Goal: Task Accomplishment & Management: Complete application form

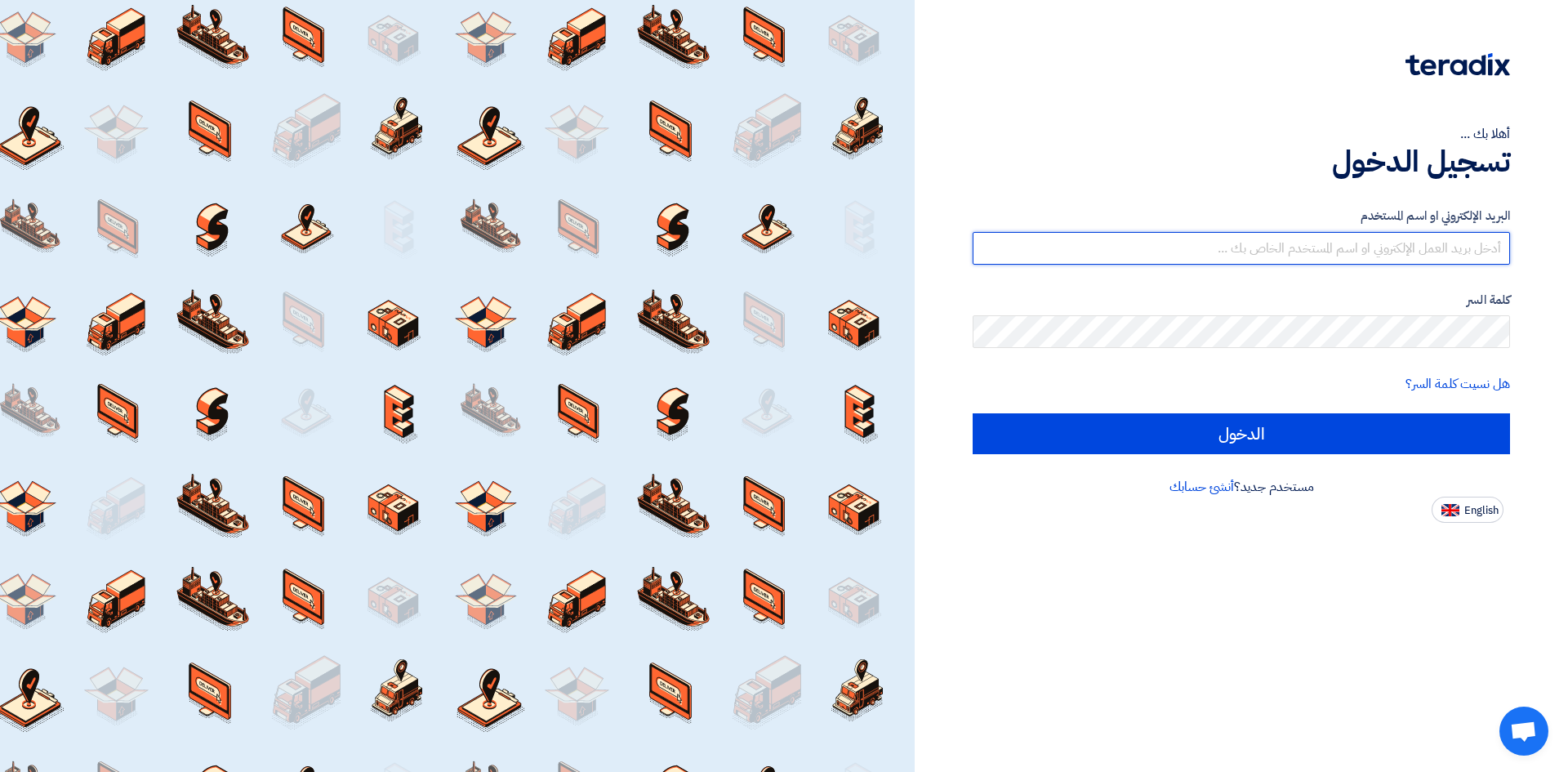
click at [1366, 252] on input "text" at bounding box center [1241, 248] width 537 height 33
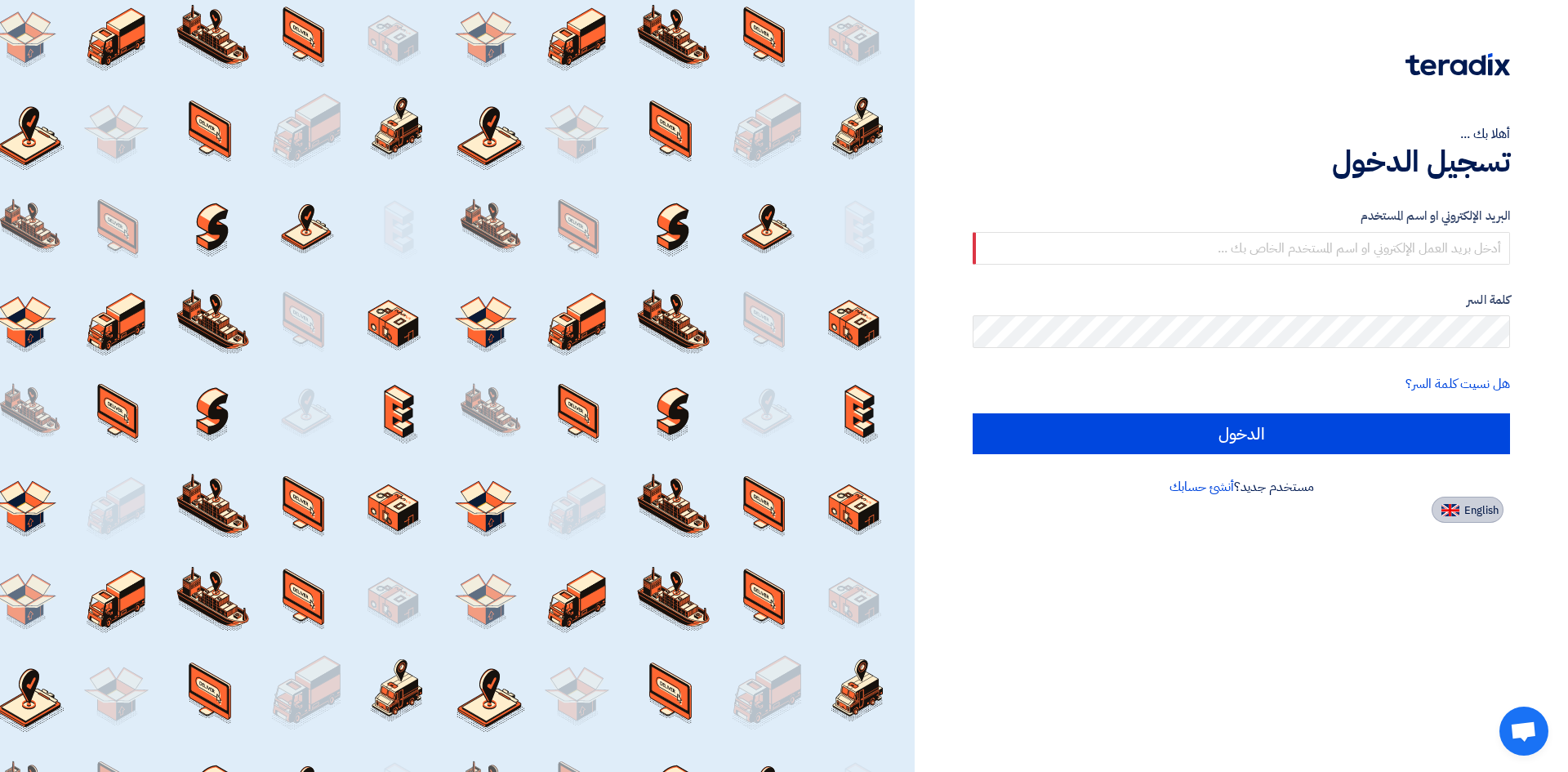
click at [1467, 510] on span "English" at bounding box center [1481, 510] width 34 height 12
type input "Sign in"
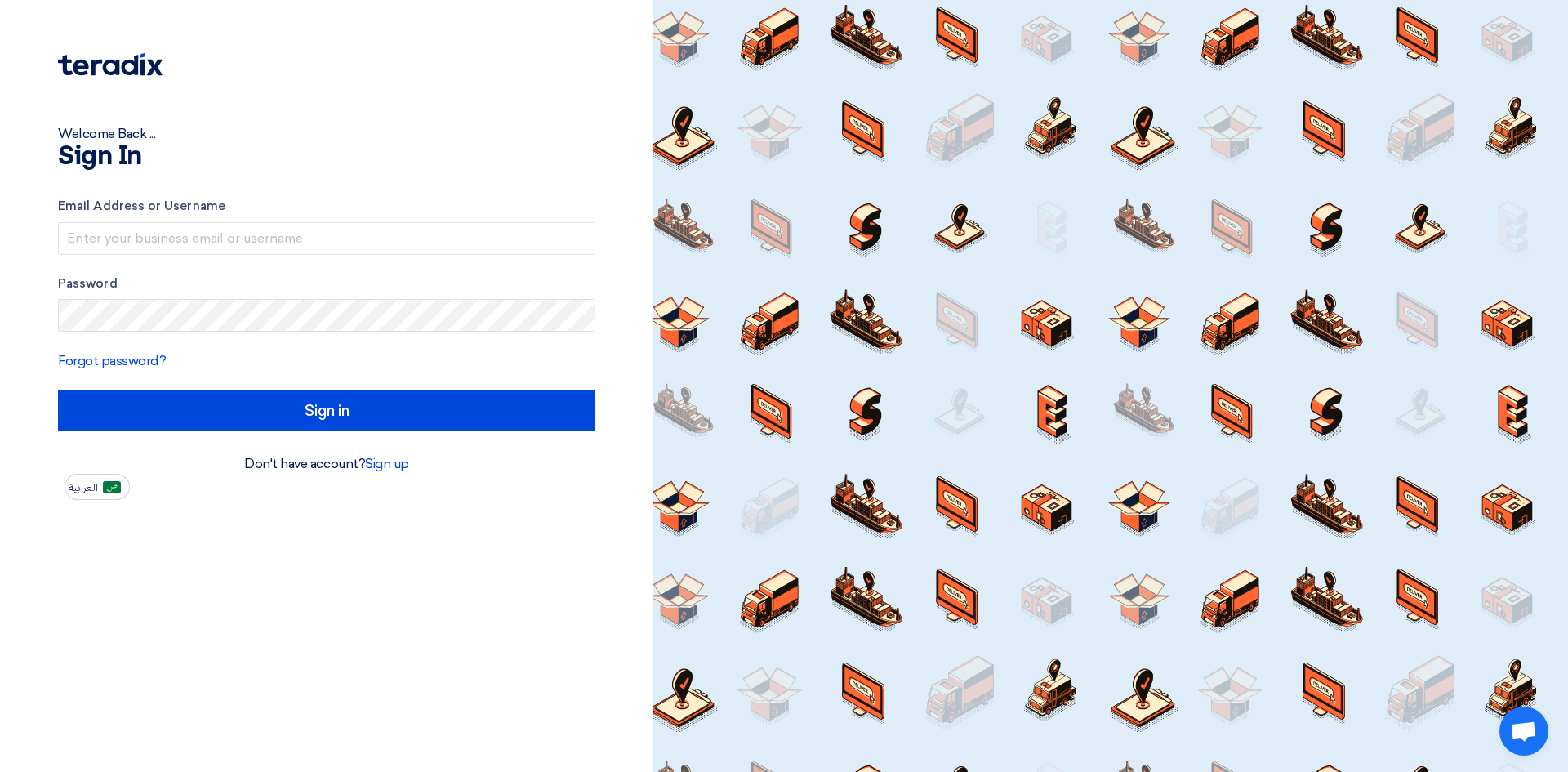
click at [423, 258] on form "Email Address or Username Password Forgot password? Sign in" at bounding box center [326, 314] width 537 height 235
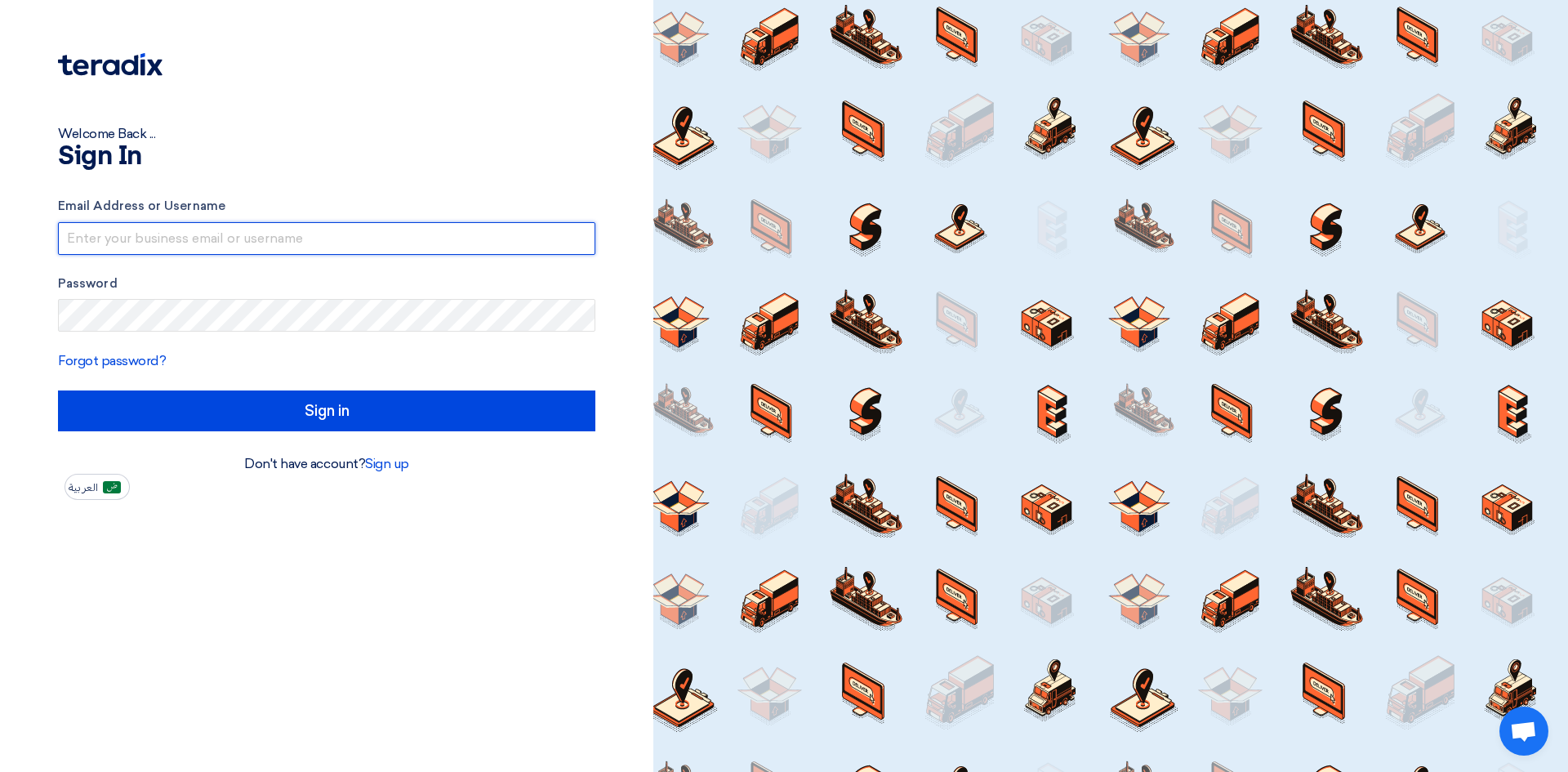
click at [438, 244] on input "text" at bounding box center [326, 238] width 537 height 33
click at [58, 391] on input "Sign in" at bounding box center [326, 411] width 537 height 41
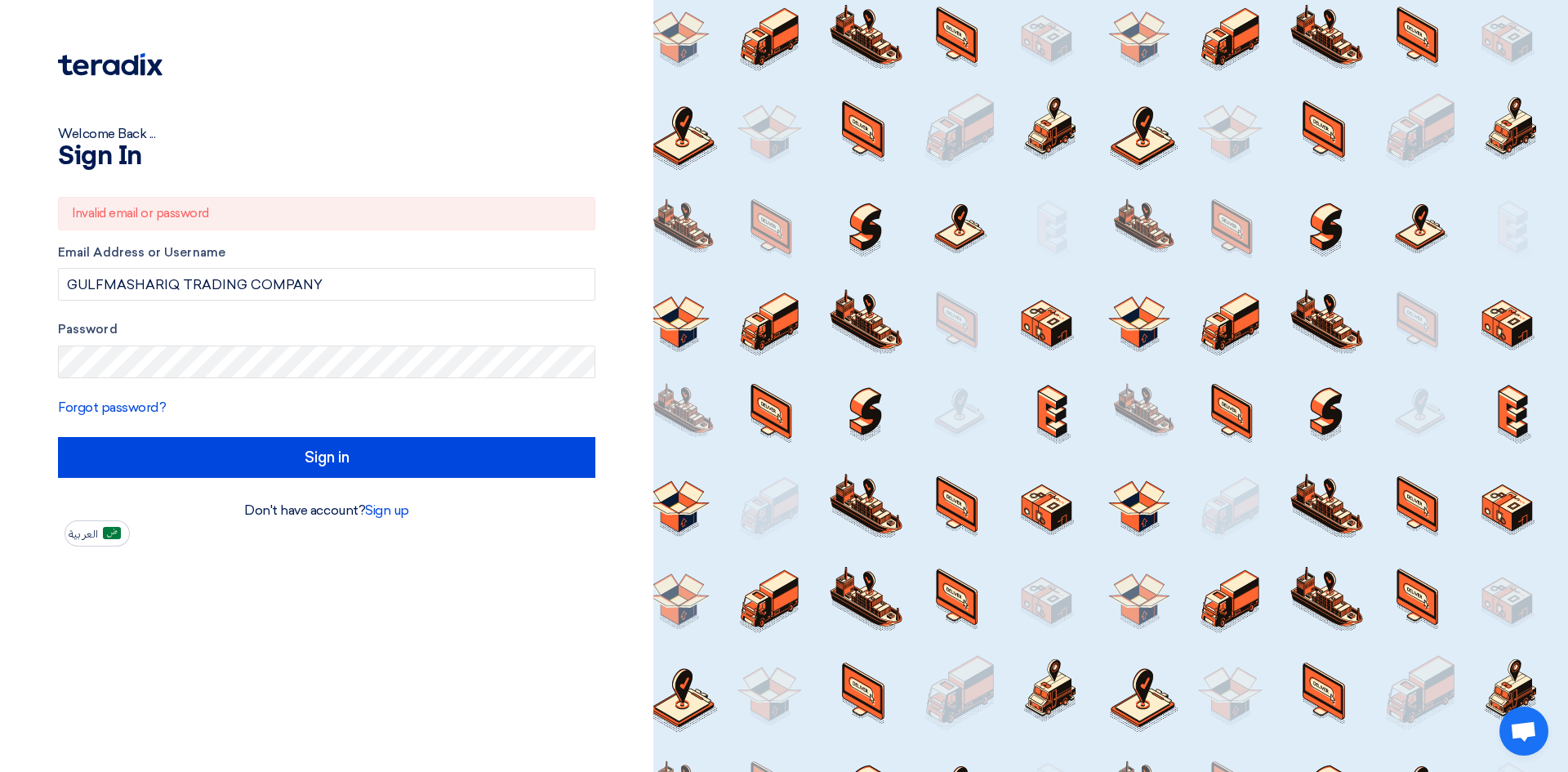
click at [364, 266] on div "Email Address or Username GULFMASHARIQ TRADING COMPANY" at bounding box center [326, 273] width 537 height 58
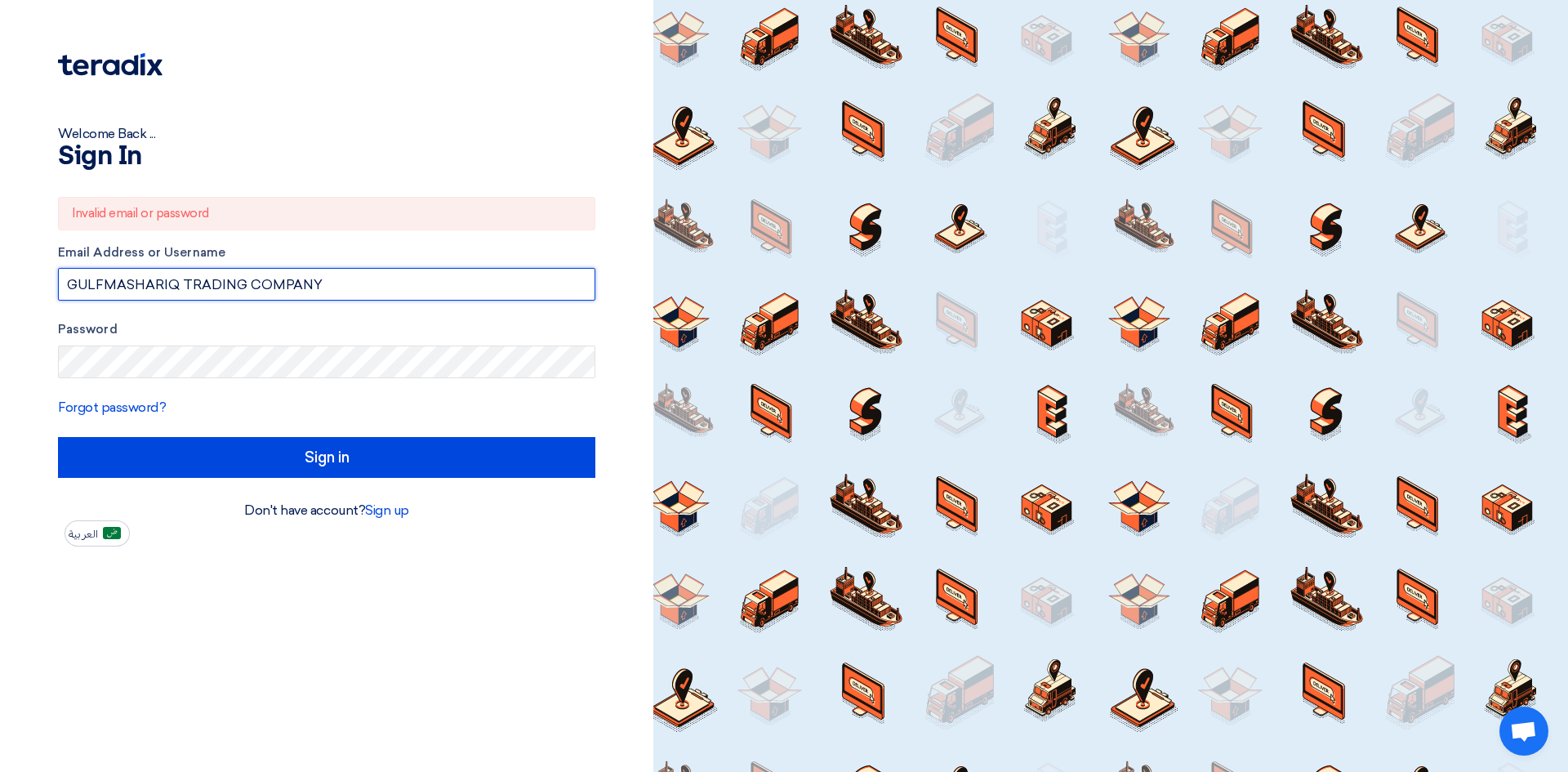
click at [343, 296] on input "GULFMASHARIQ TRADING COMPANY" at bounding box center [326, 284] width 537 height 33
type input "G"
type input "W"
type input "K"
click at [58, 437] on input "Sign in" at bounding box center [326, 457] width 537 height 41
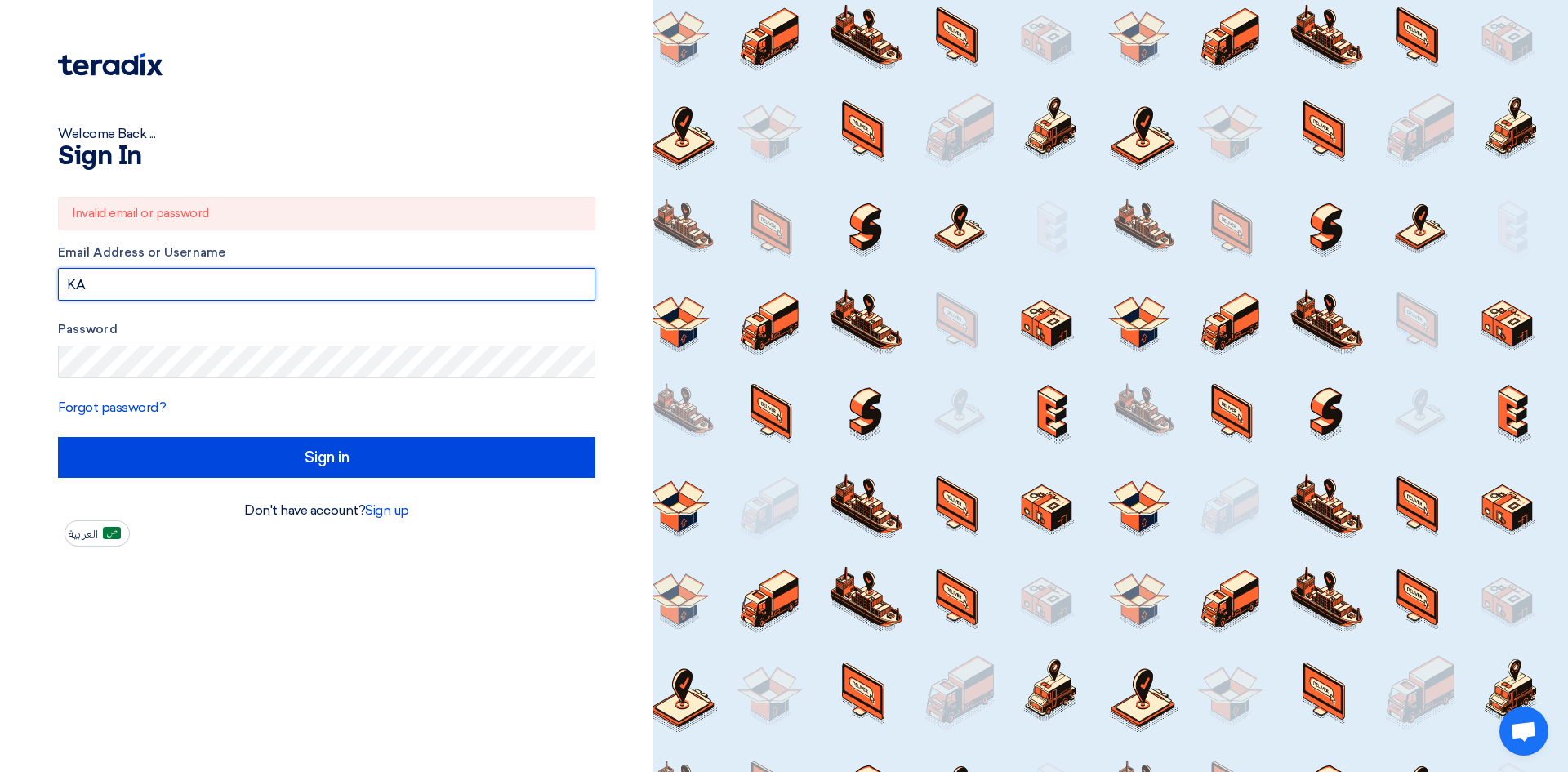
type input "K"
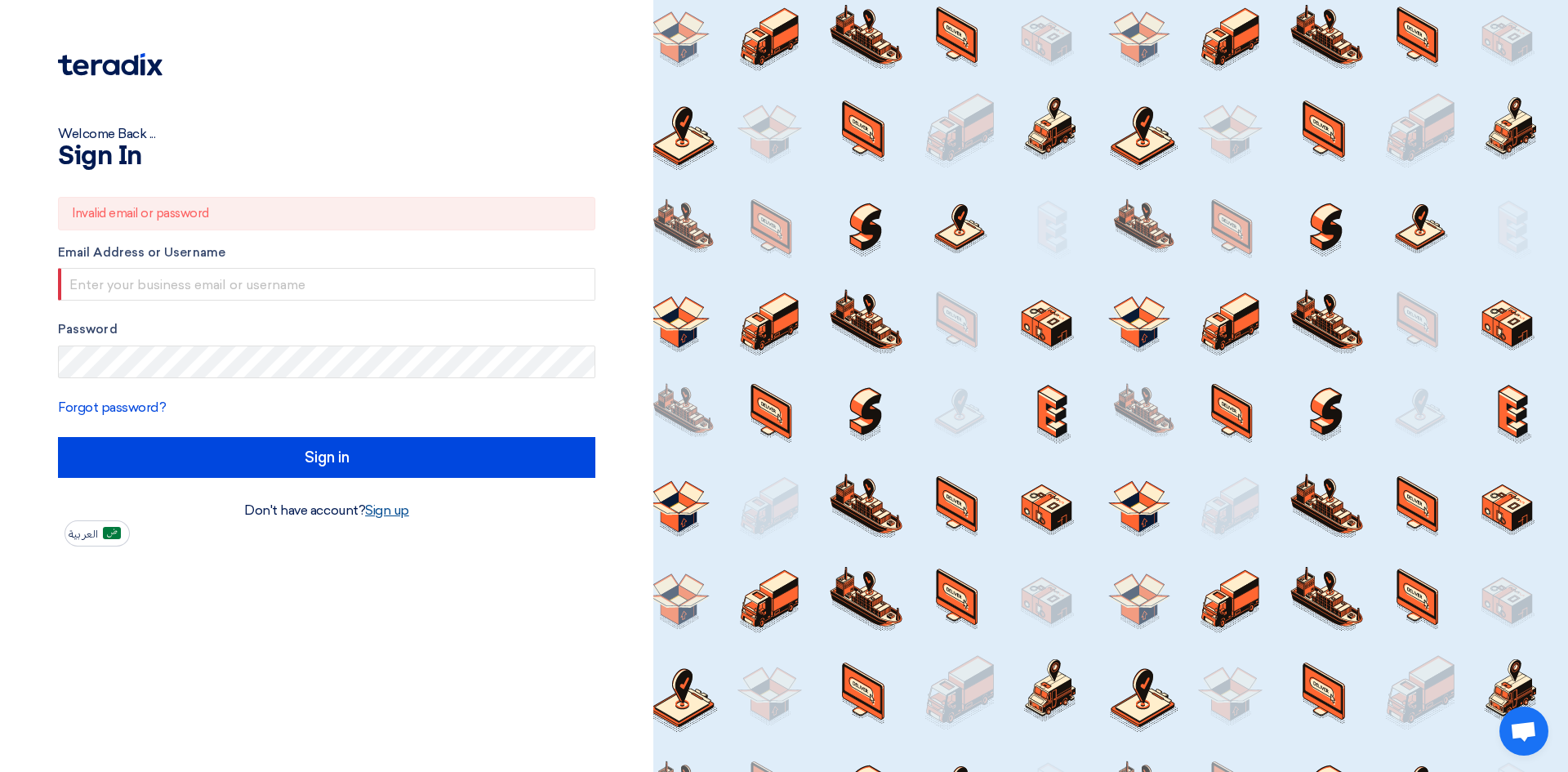
click at [403, 507] on link "Sign up" at bounding box center [386, 509] width 44 height 15
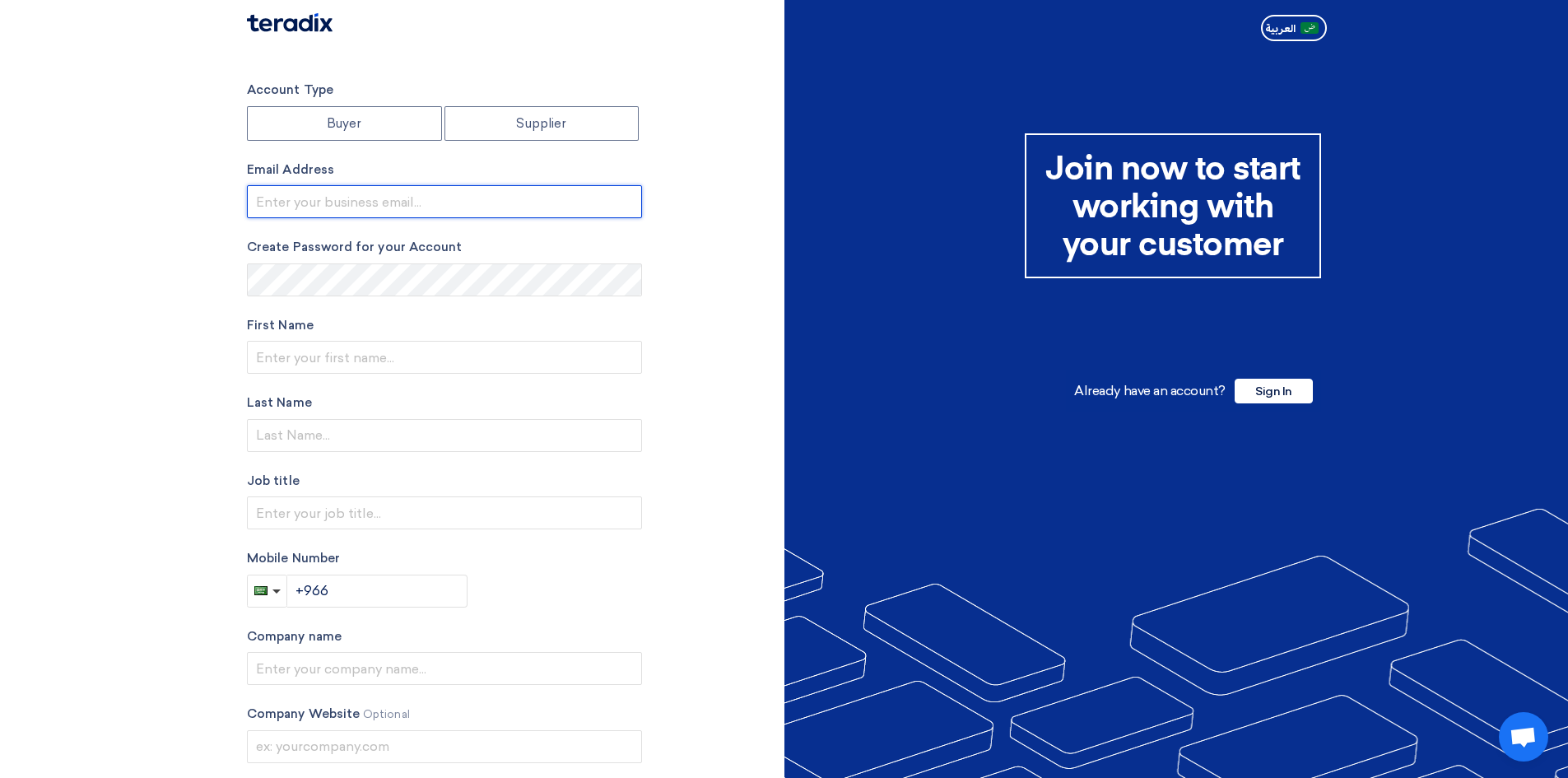
click at [397, 198] on input "email" at bounding box center [444, 202] width 395 height 33
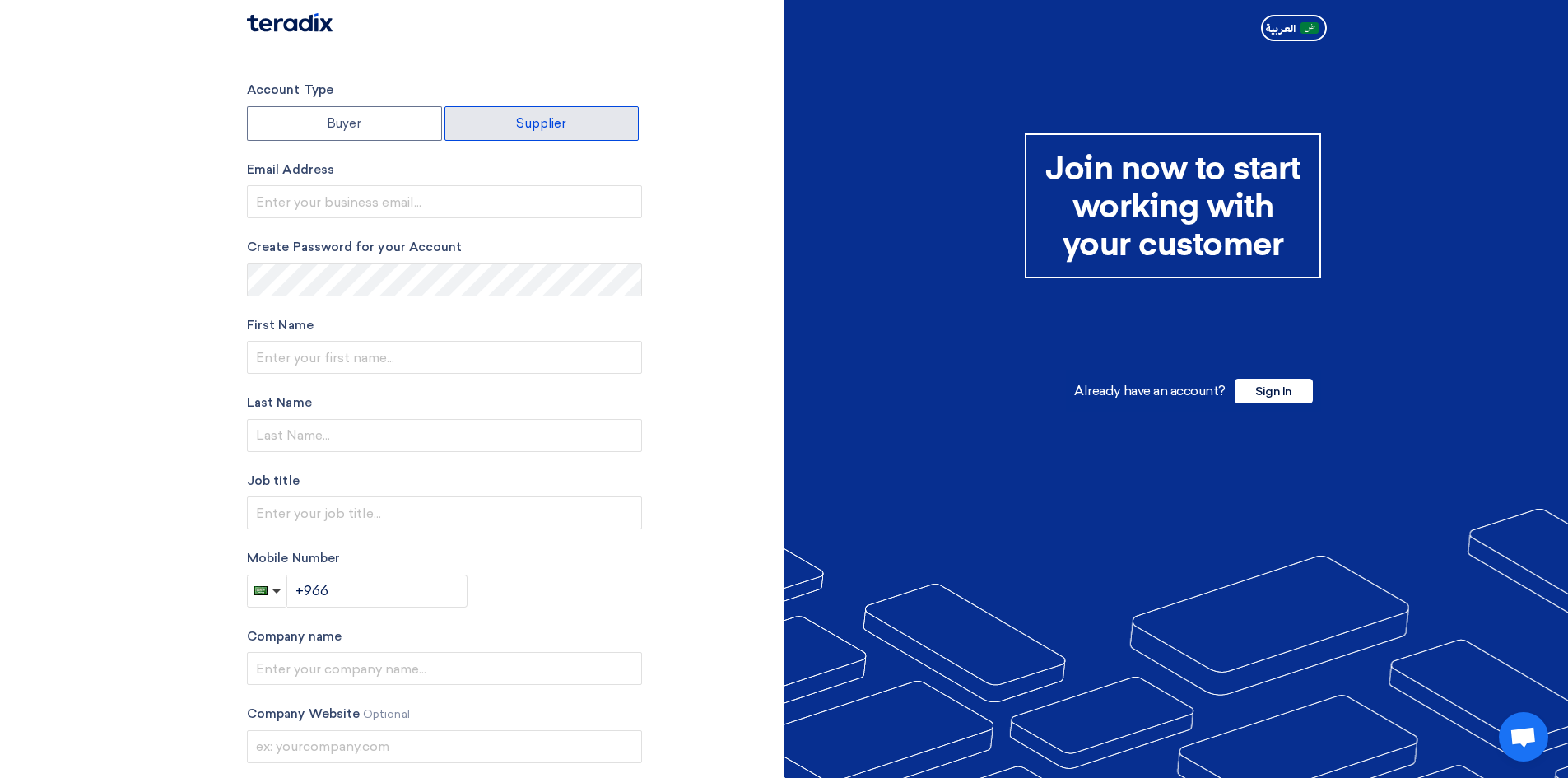
click at [533, 128] on label "Supplier" at bounding box center [542, 124] width 195 height 35
click at [533, 128] on input "Supplier" at bounding box center [542, 124] width 194 height 33
radio input "true"
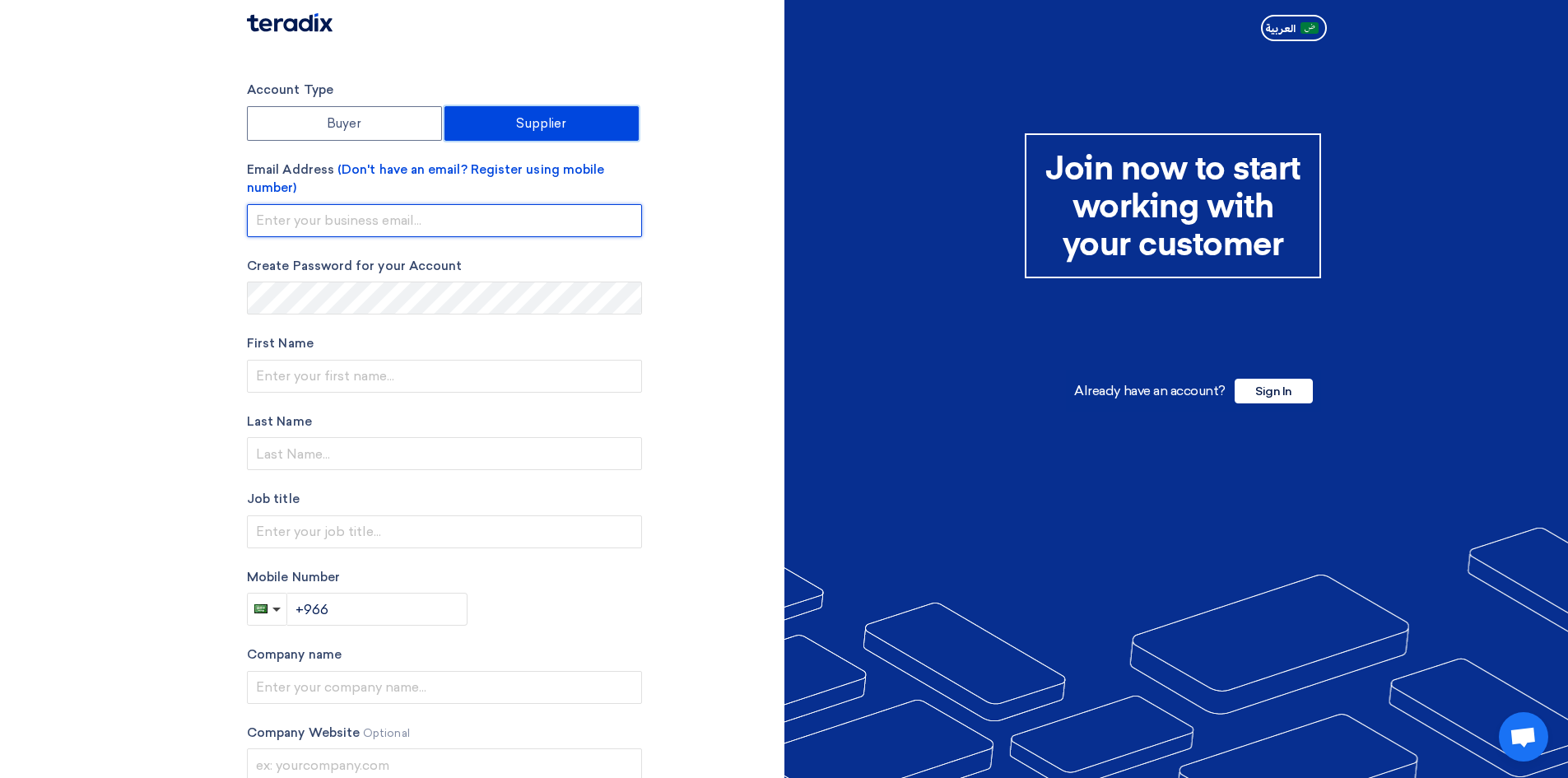
click at [442, 234] on input "email" at bounding box center [444, 220] width 395 height 33
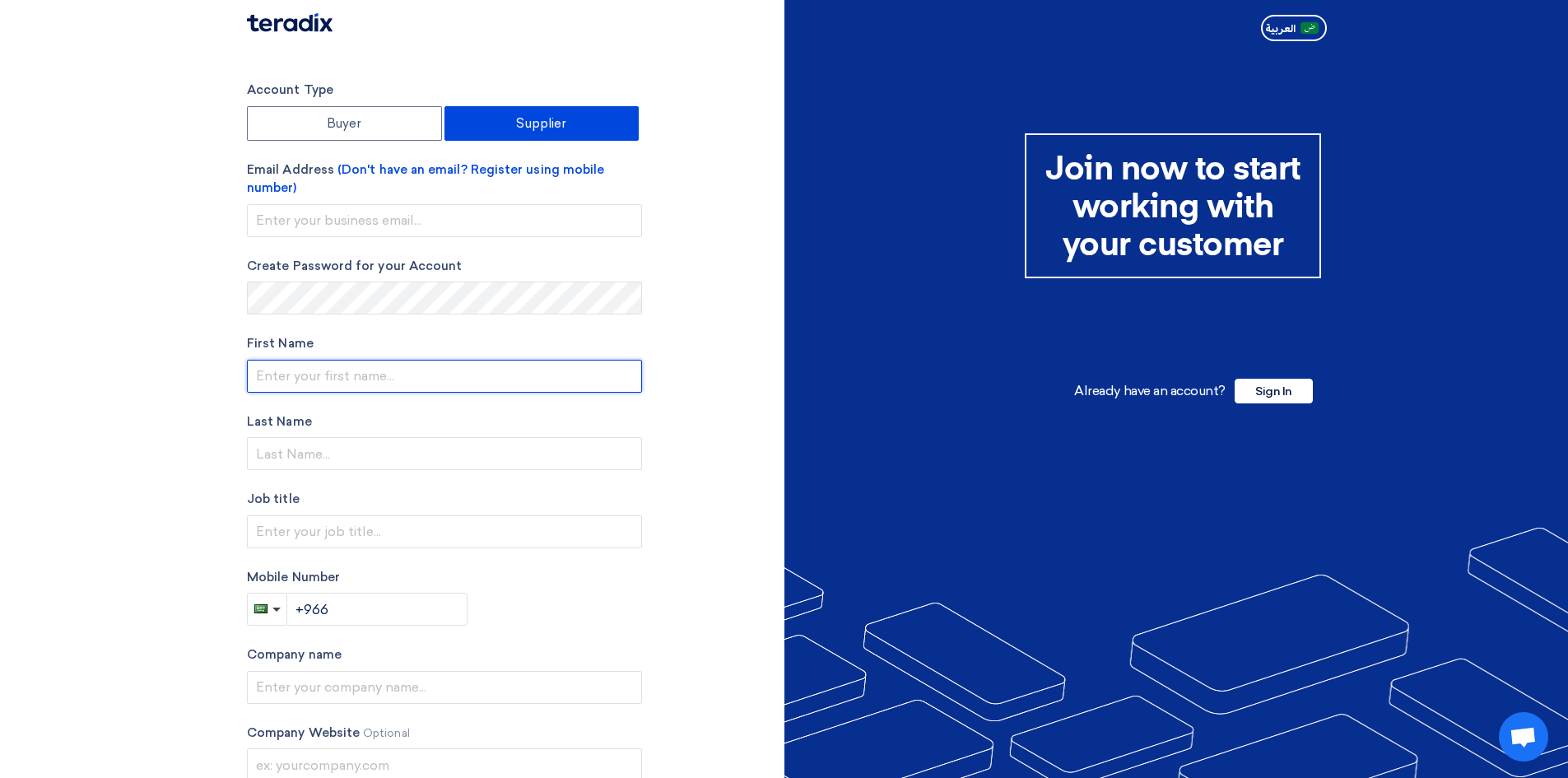
click at [355, 371] on input "text" at bounding box center [444, 376] width 395 height 33
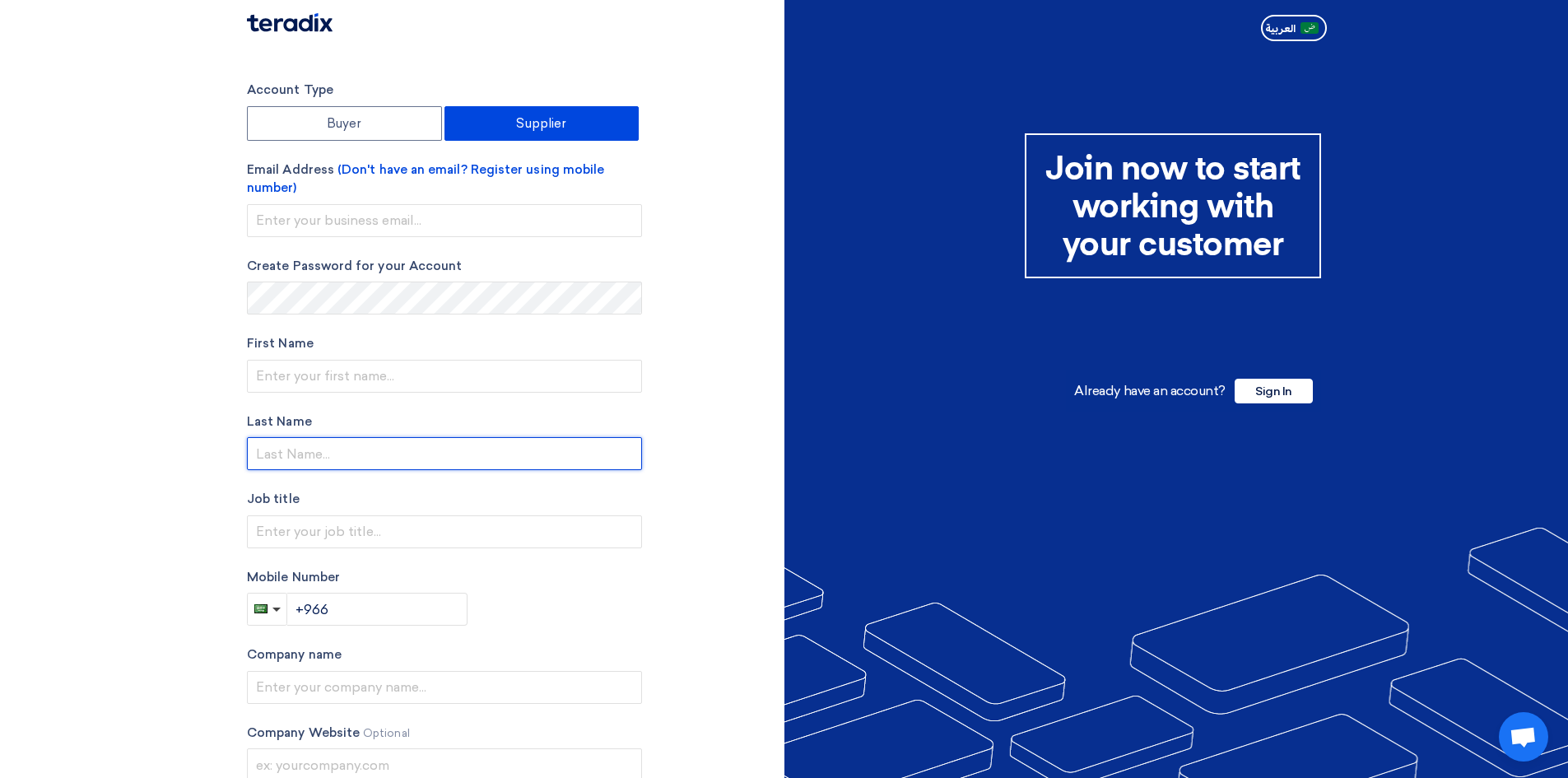
click at [344, 459] on input "text" at bounding box center [444, 453] width 395 height 33
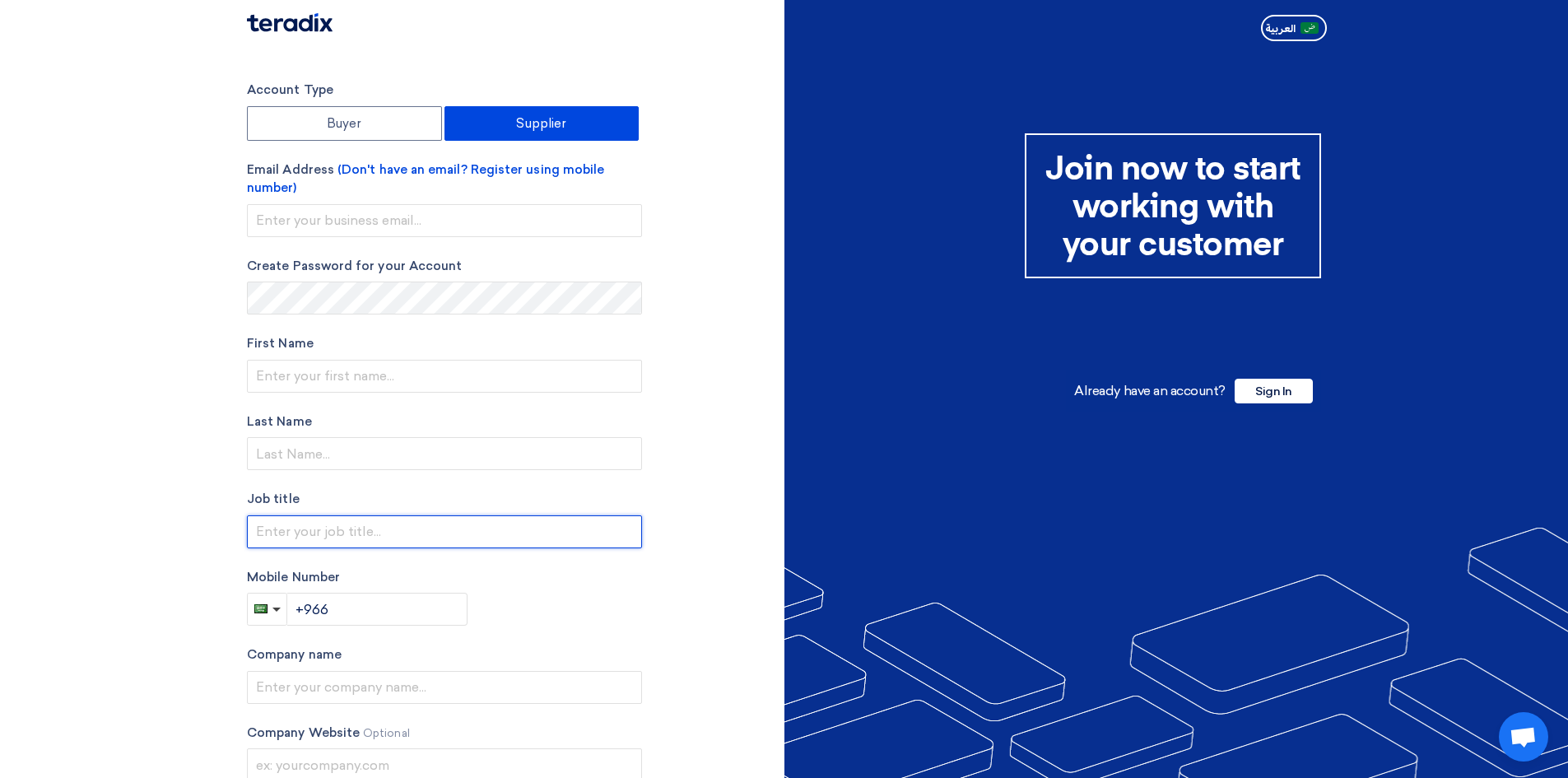
click at [357, 531] on input "text" at bounding box center [444, 531] width 395 height 33
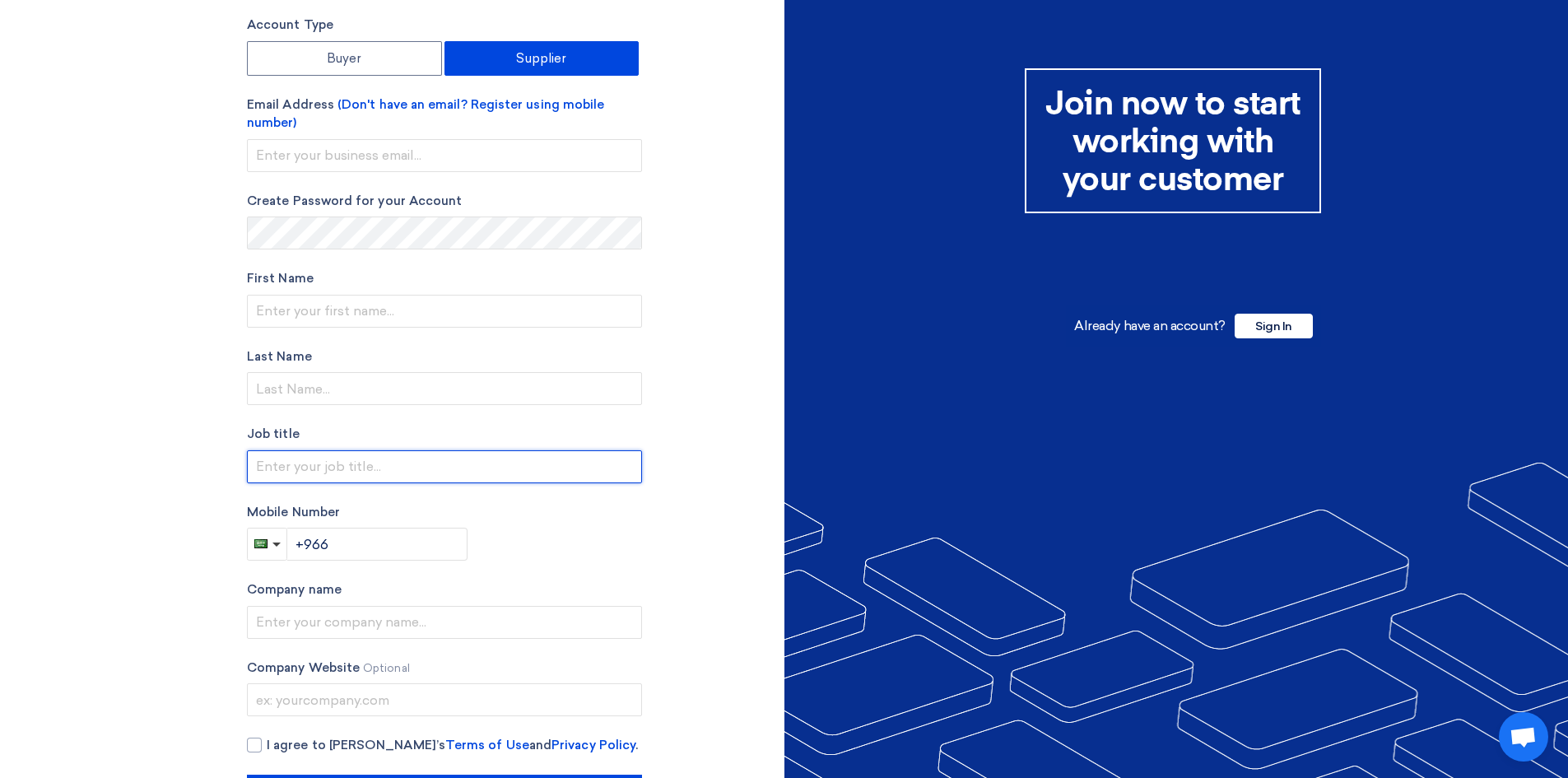
scroll to position [131, 0]
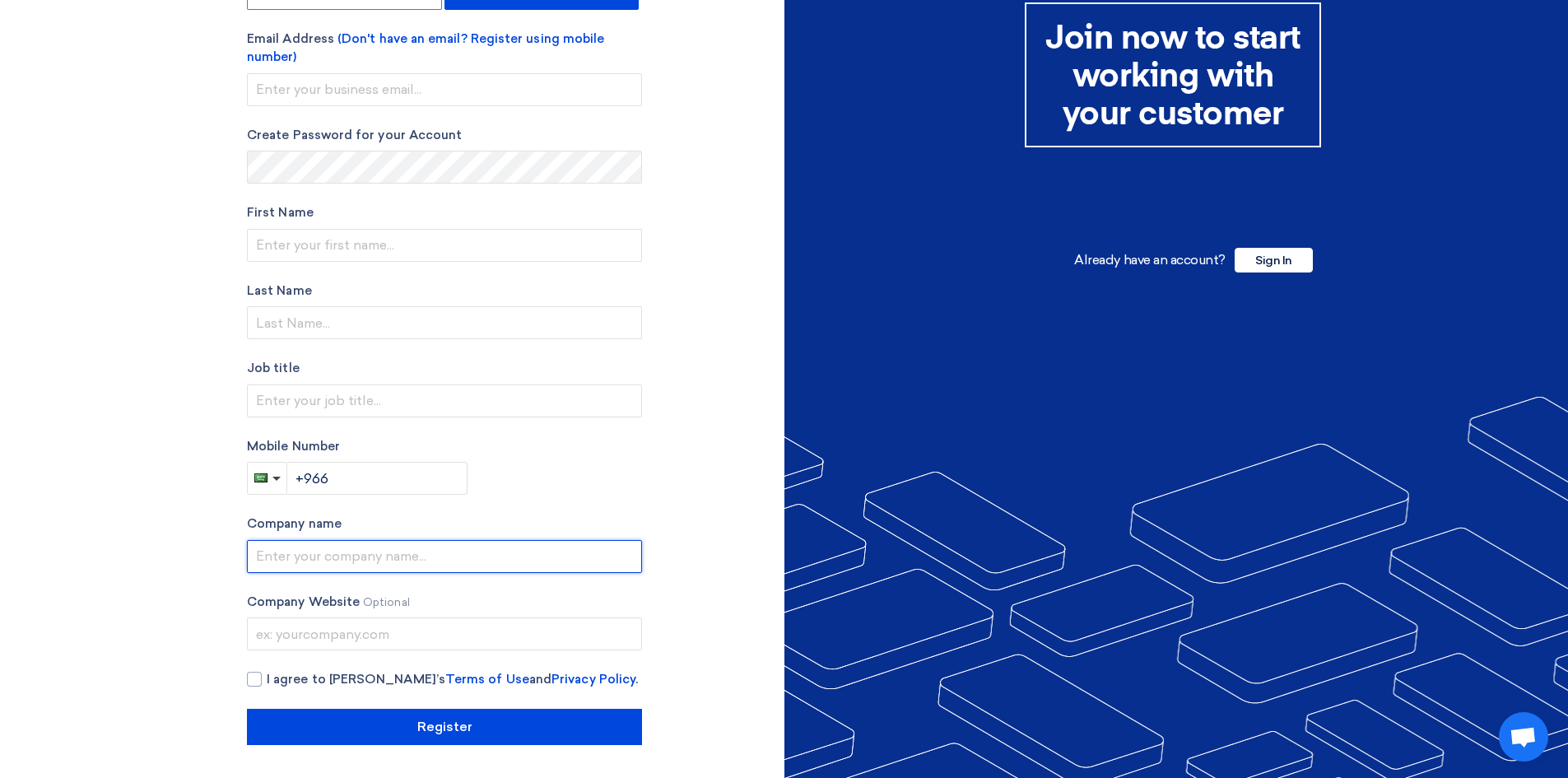
click at [429, 552] on input "text" at bounding box center [444, 557] width 395 height 33
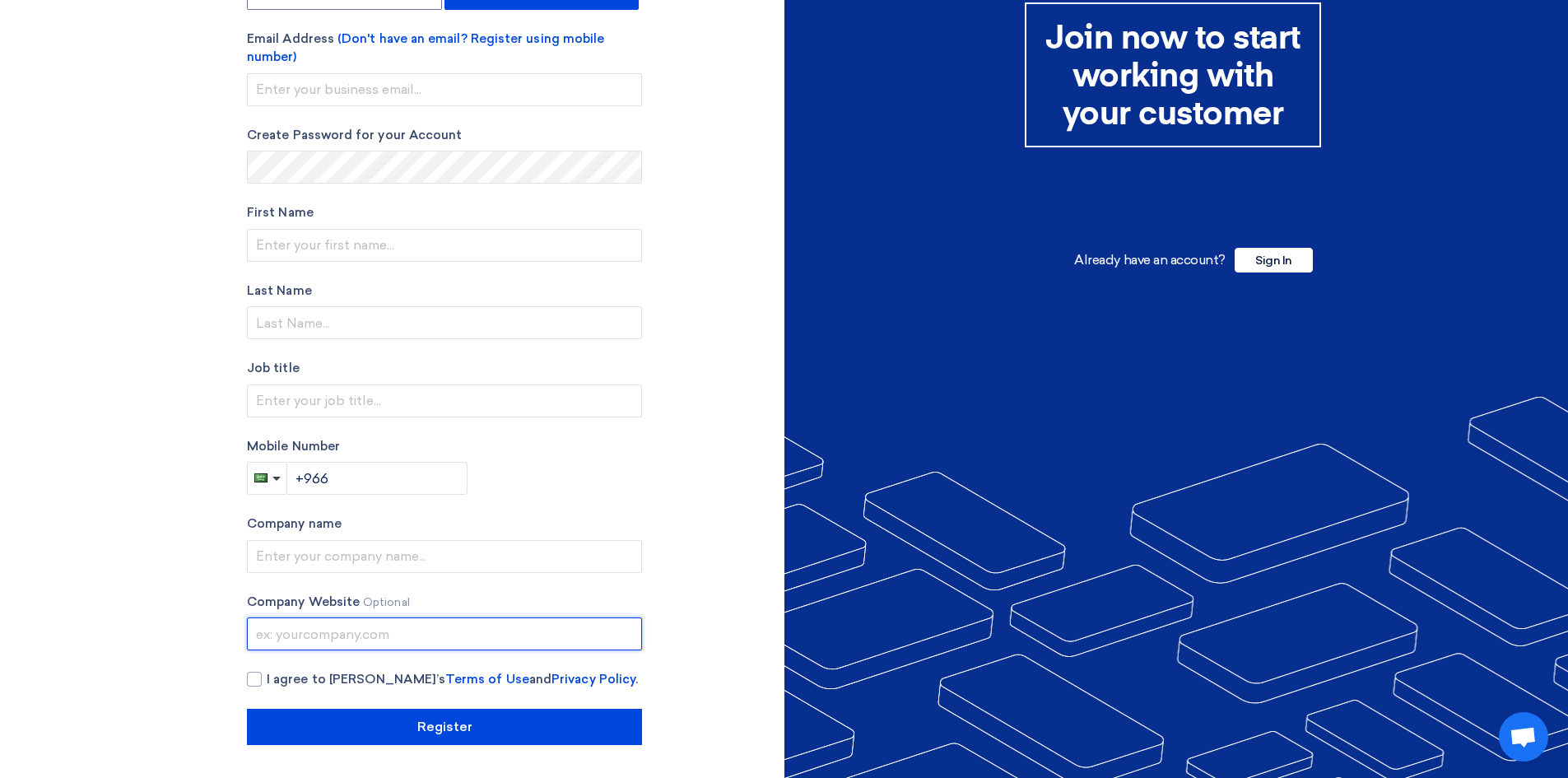
click at [416, 631] on input "text" at bounding box center [444, 634] width 395 height 33
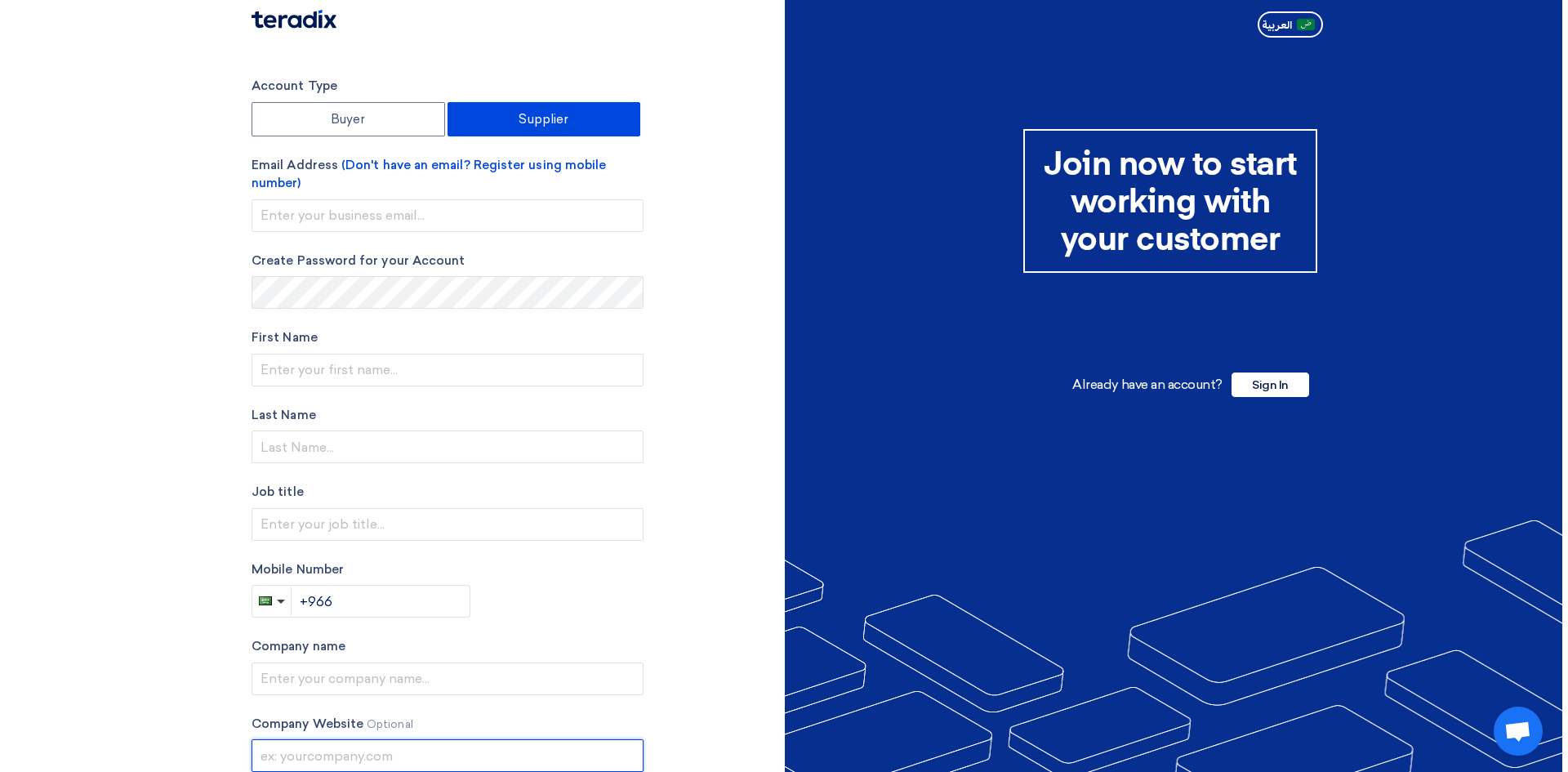
scroll to position [0, 0]
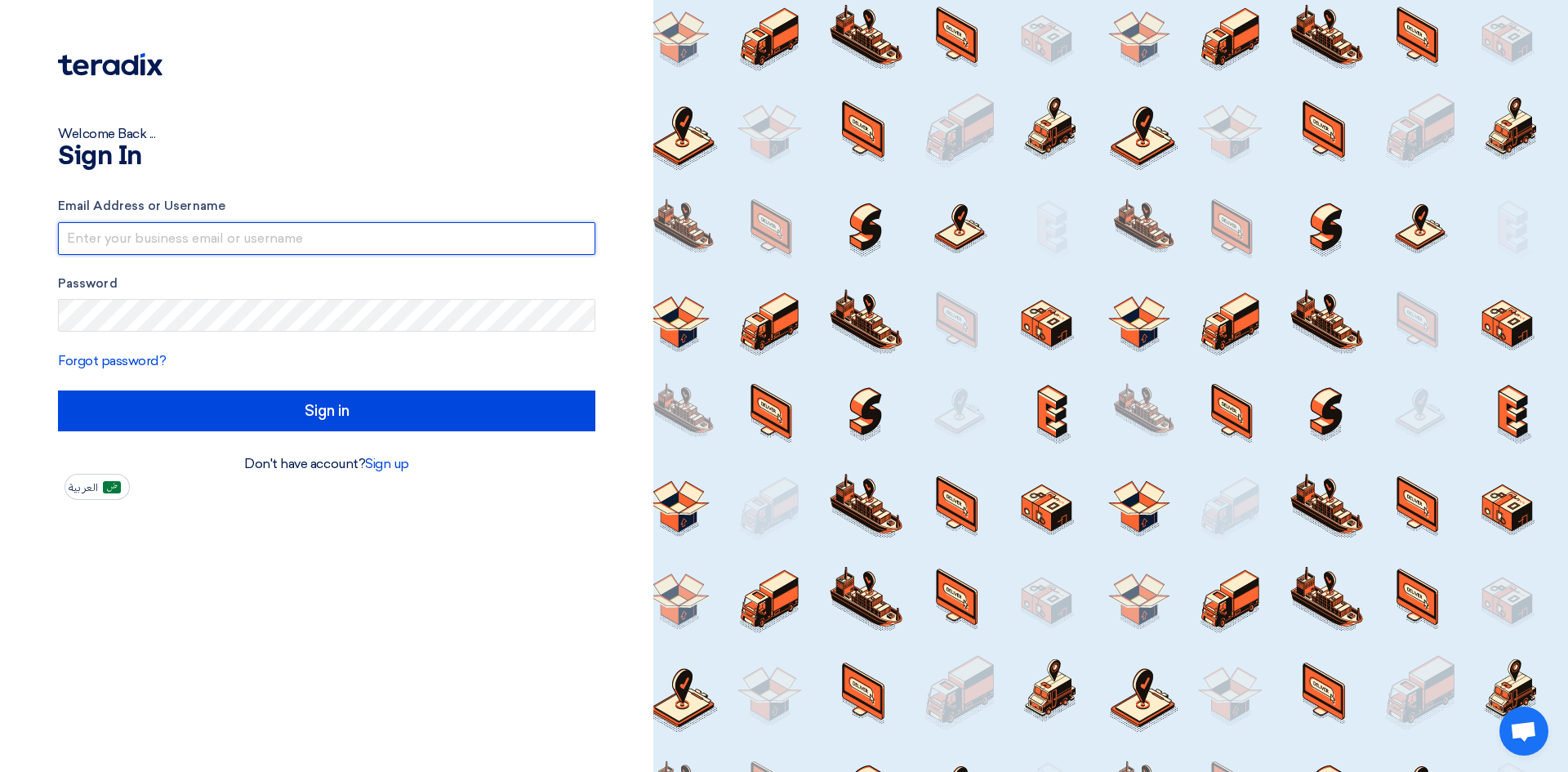
drag, startPoint x: 425, startPoint y: 239, endPoint x: 294, endPoint y: 253, distance: 131.7
click at [294, 253] on input "text" at bounding box center [326, 238] width 537 height 33
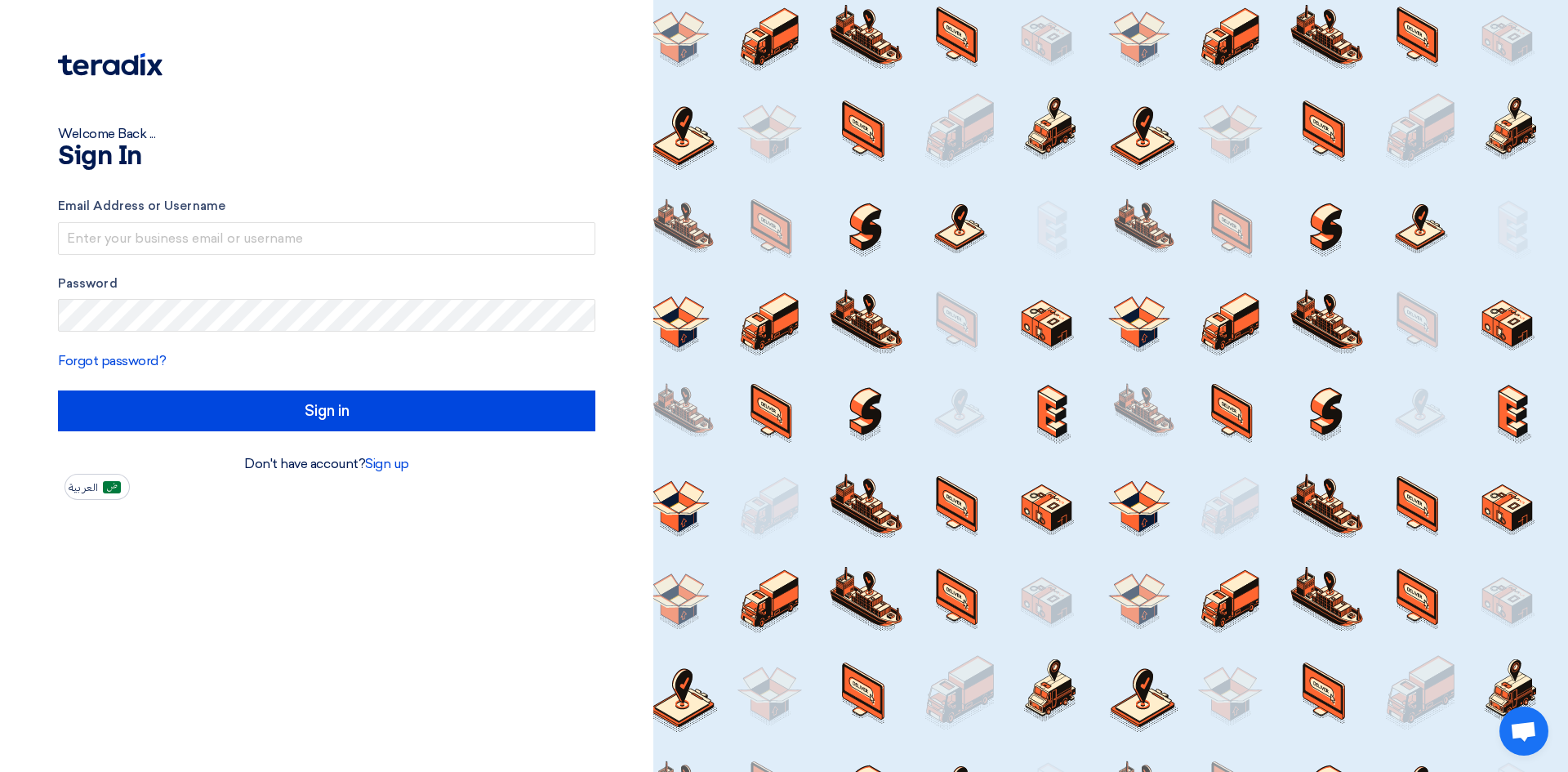
click at [1524, 744] on span "Open chat" at bounding box center [1524, 731] width 49 height 49
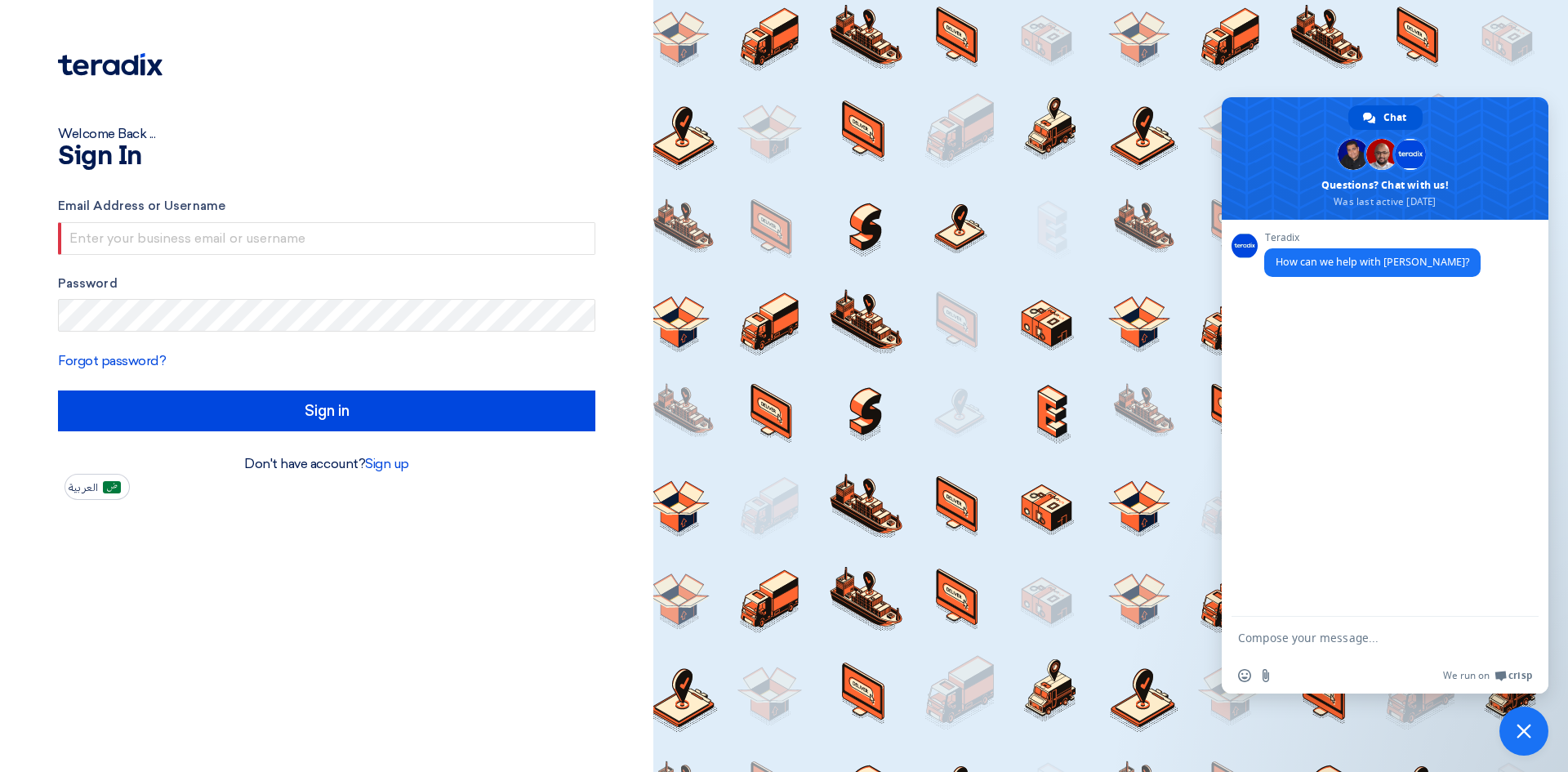
click at [422, 273] on form "Email Address or Username Password Forgot password? Sign in" at bounding box center [326, 314] width 537 height 235
click at [1523, 732] on span "Close chat" at bounding box center [1524, 731] width 14 height 14
